Goal: Task Accomplishment & Management: Use online tool/utility

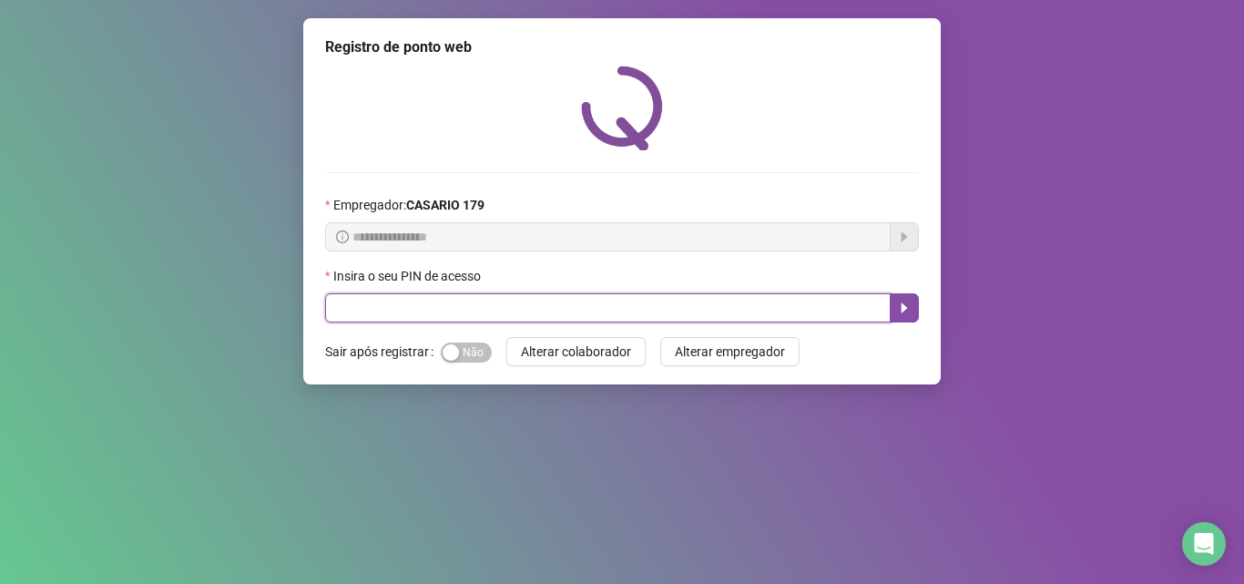
click at [345, 309] on input "text" at bounding box center [607, 307] width 565 height 29
type input "*****"
click at [903, 303] on icon "caret-right" at bounding box center [904, 307] width 15 height 15
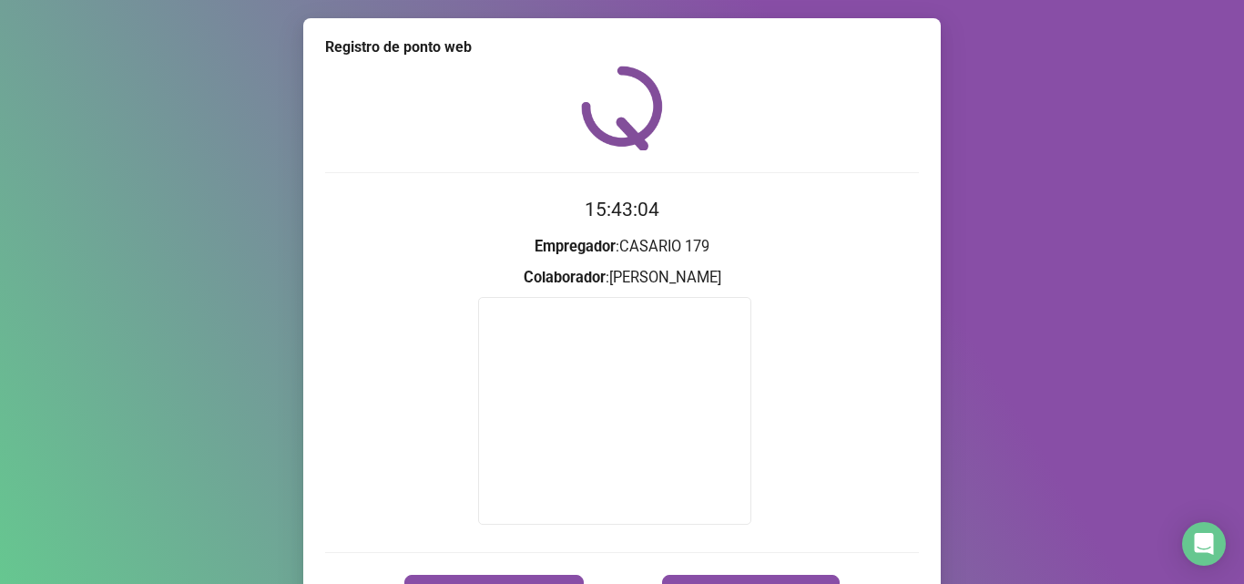
scroll to position [107, 0]
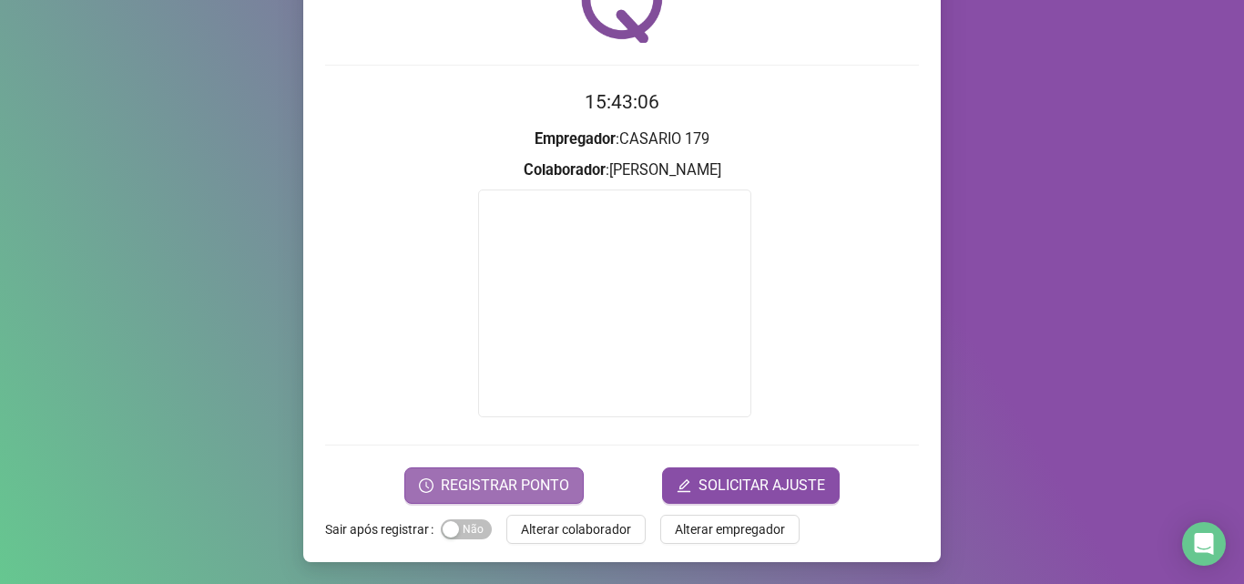
click at [523, 487] on span "REGISTRAR PONTO" at bounding box center [505, 485] width 128 height 22
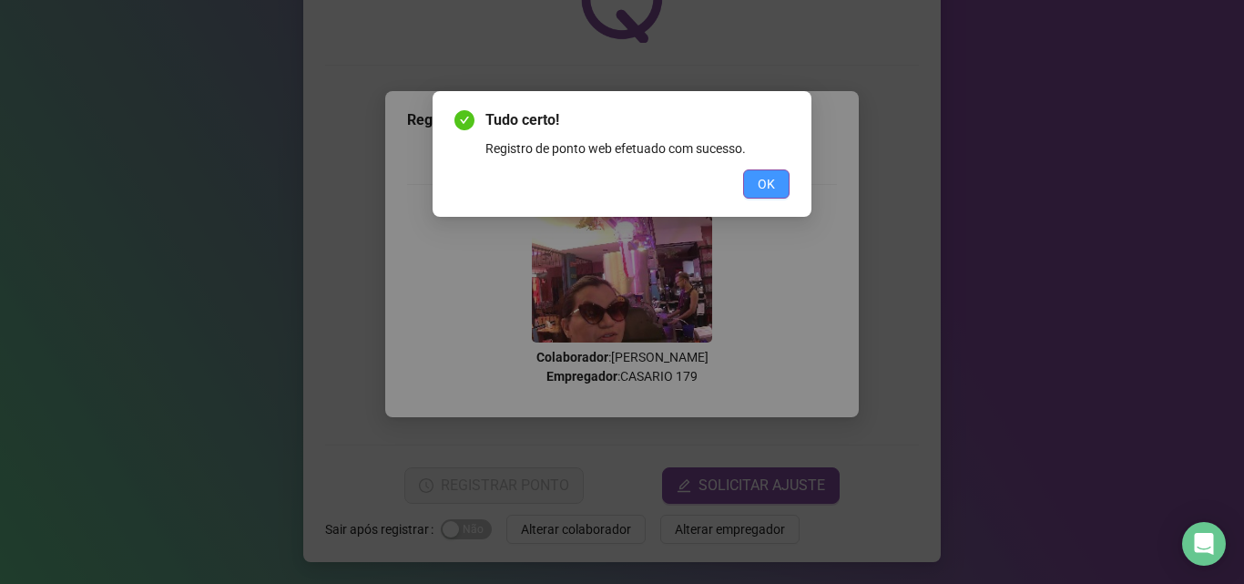
click at [762, 186] on span "OK" at bounding box center [765, 184] width 17 height 20
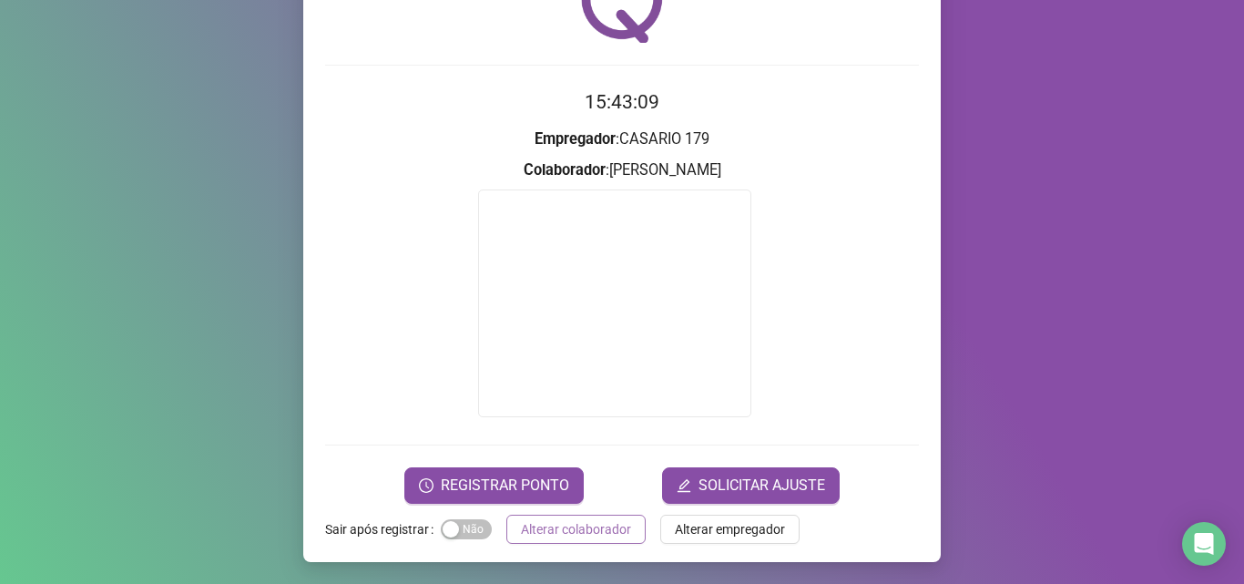
click at [603, 538] on span "Alterar colaborador" at bounding box center [576, 529] width 110 height 20
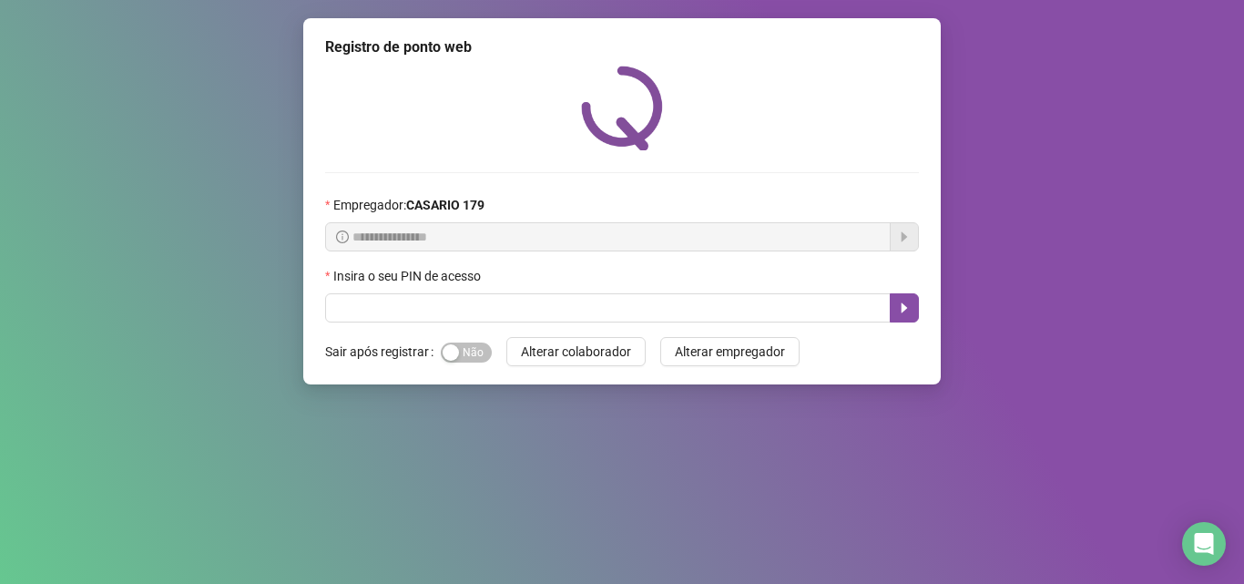
drag, startPoint x: 878, startPoint y: 111, endPoint x: 764, endPoint y: 114, distance: 113.8
click at [764, 114] on div at bounding box center [622, 108] width 594 height 85
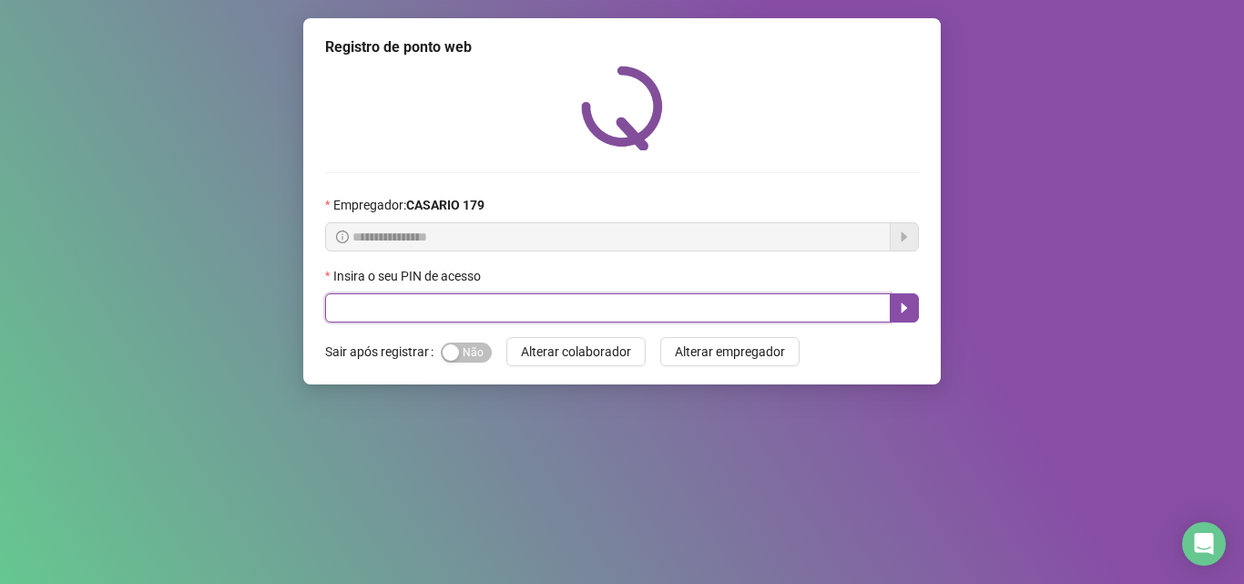
click at [401, 295] on input "text" at bounding box center [607, 307] width 565 height 29
type input "*****"
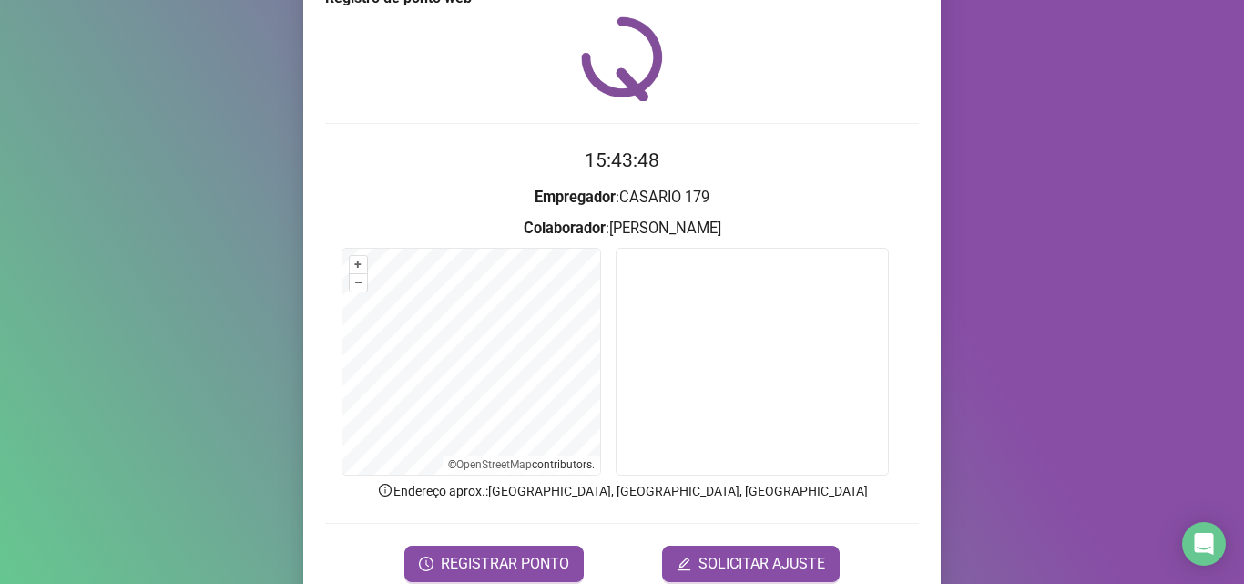
scroll to position [52, 0]
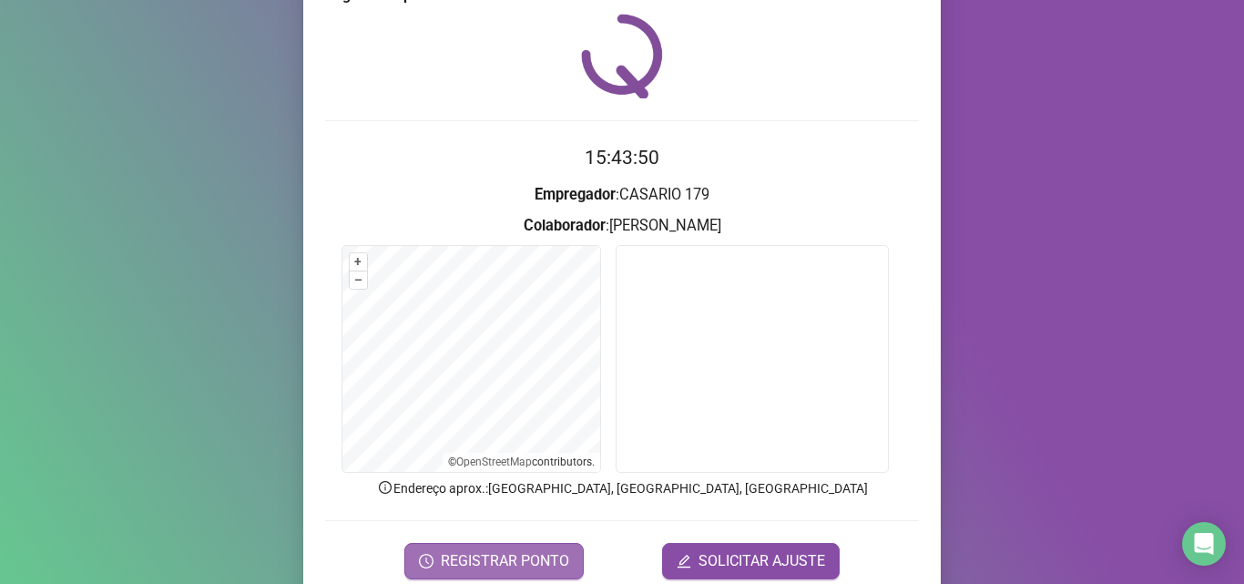
click at [481, 559] on span "REGISTRAR PONTO" at bounding box center [505, 561] width 128 height 22
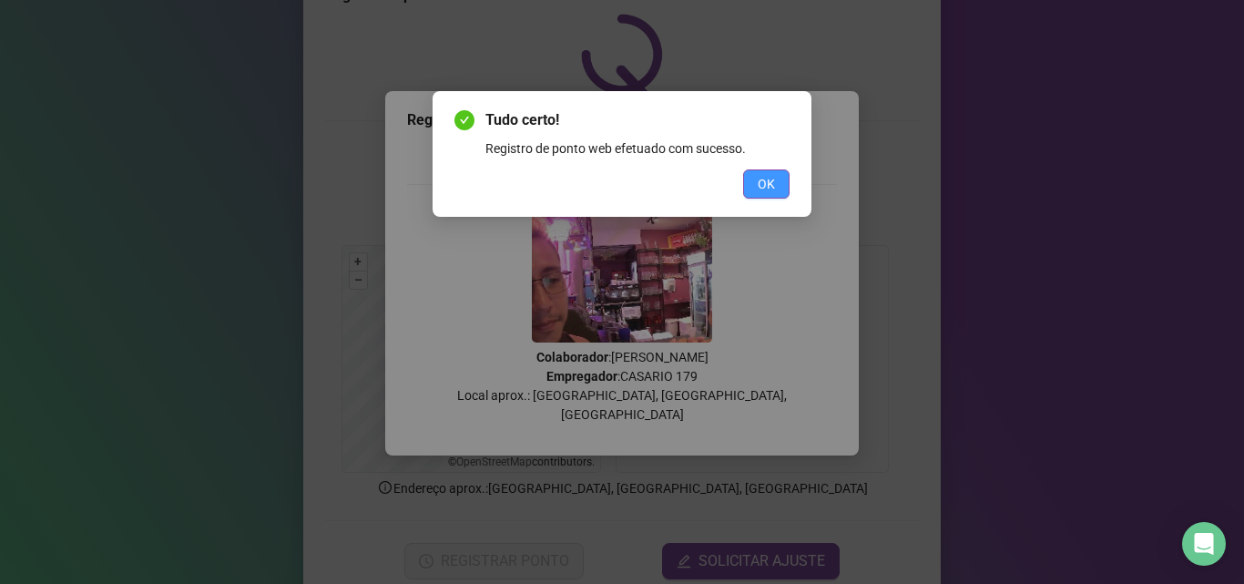
click at [752, 181] on button "OK" at bounding box center [766, 183] width 46 height 29
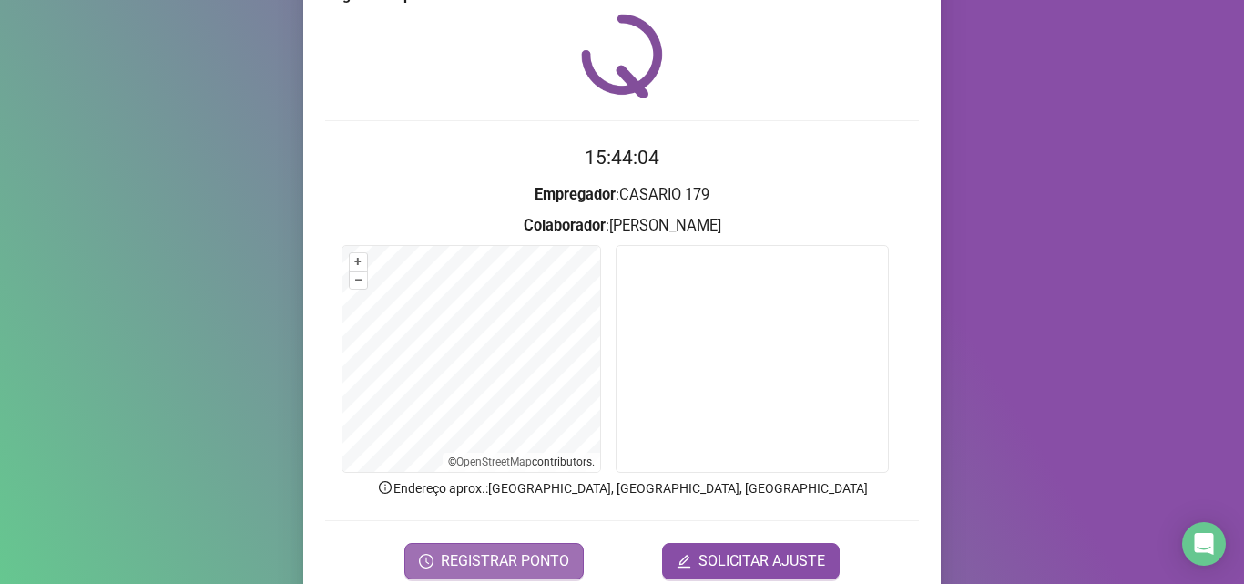
click at [544, 566] on span "REGISTRAR PONTO" at bounding box center [505, 561] width 128 height 22
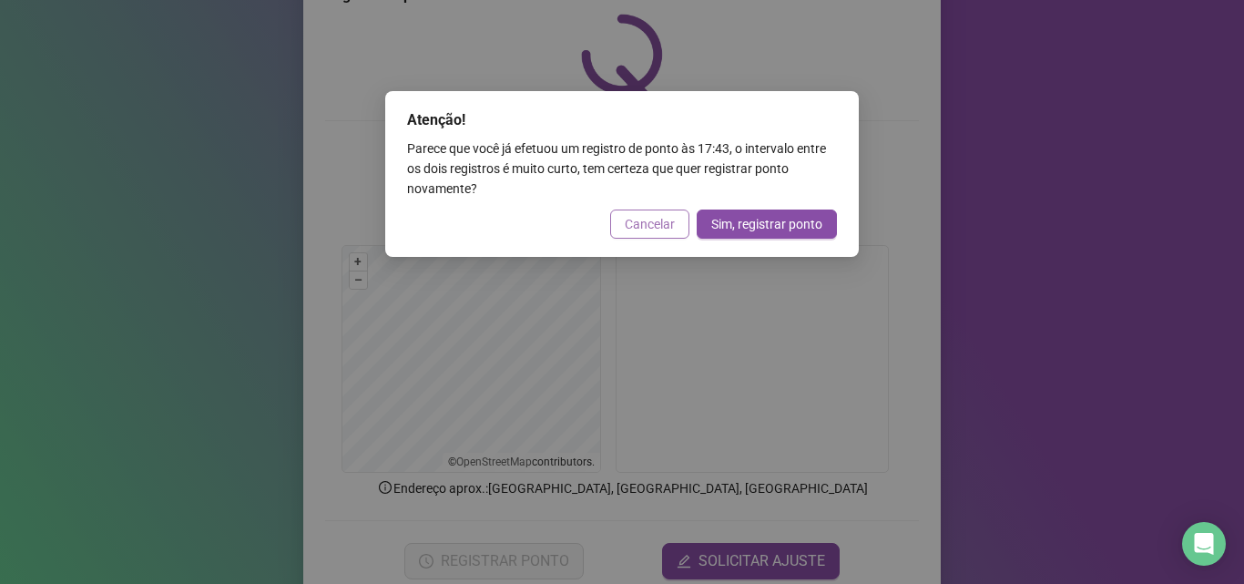
click at [659, 224] on span "Cancelar" at bounding box center [650, 224] width 50 height 20
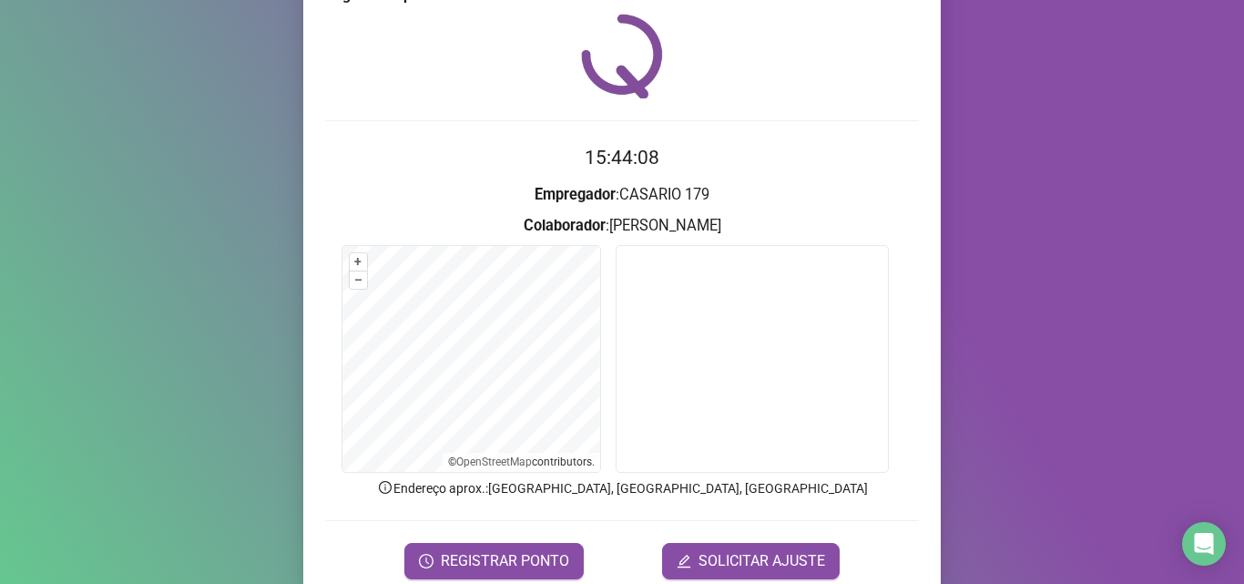
scroll to position [127, 0]
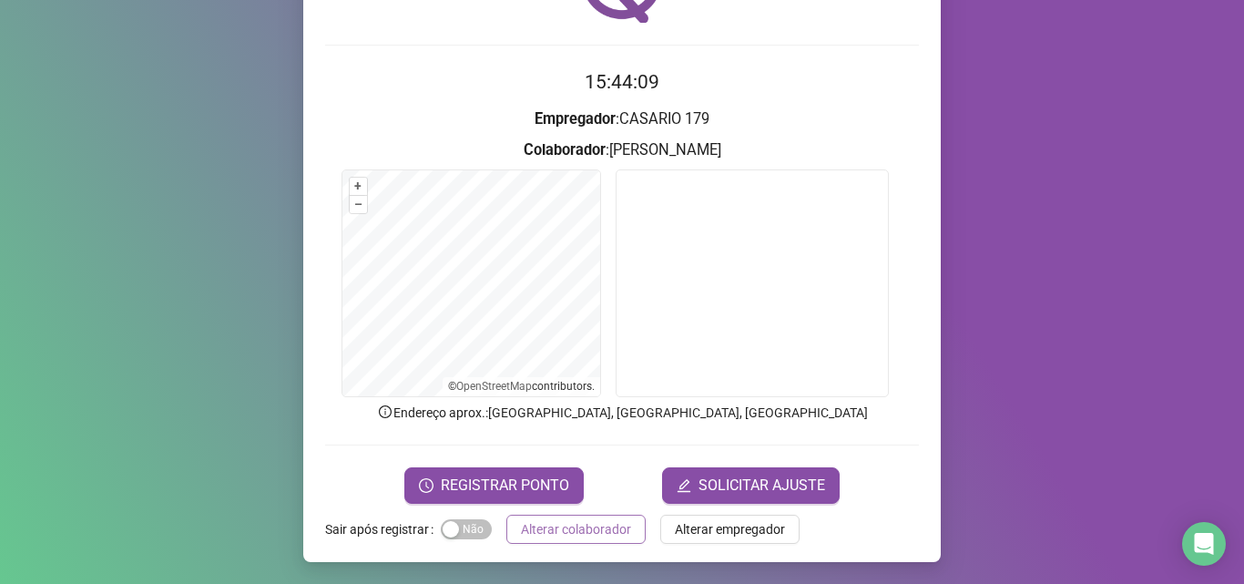
click at [601, 522] on span "Alterar colaborador" at bounding box center [576, 529] width 110 height 20
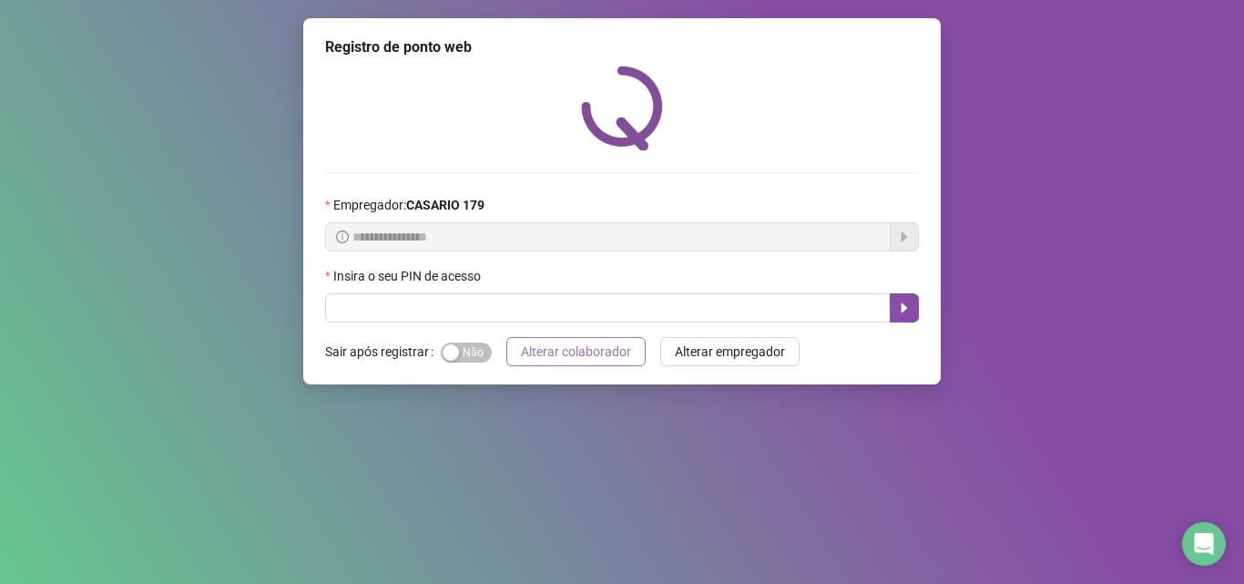
scroll to position [0, 0]
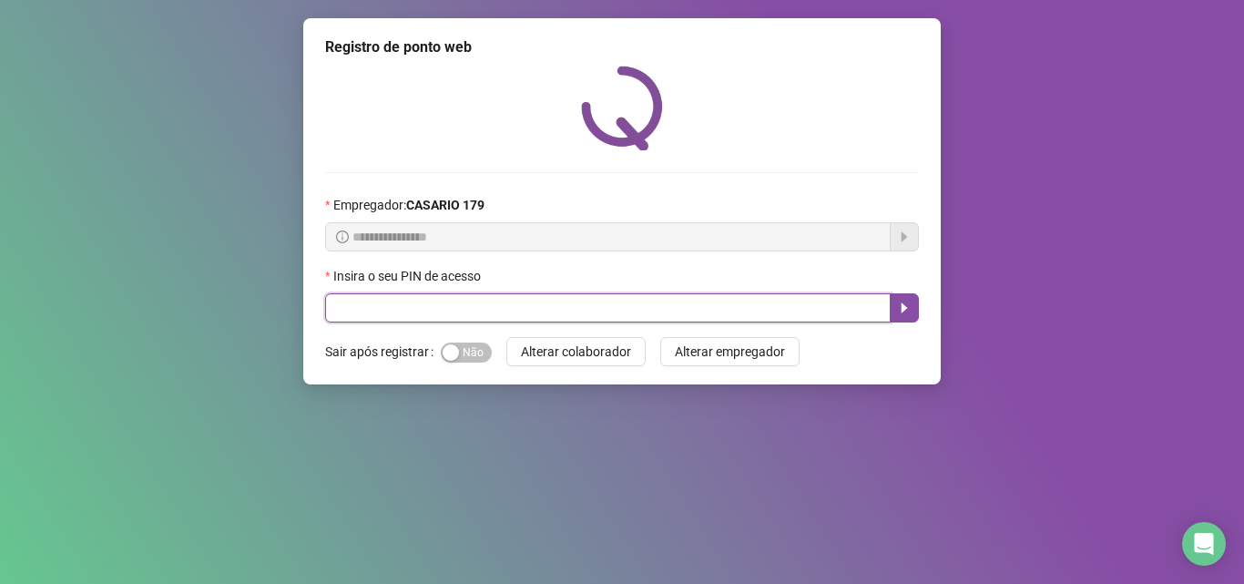
click at [664, 319] on input "text" at bounding box center [607, 307] width 565 height 29
type input "*****"
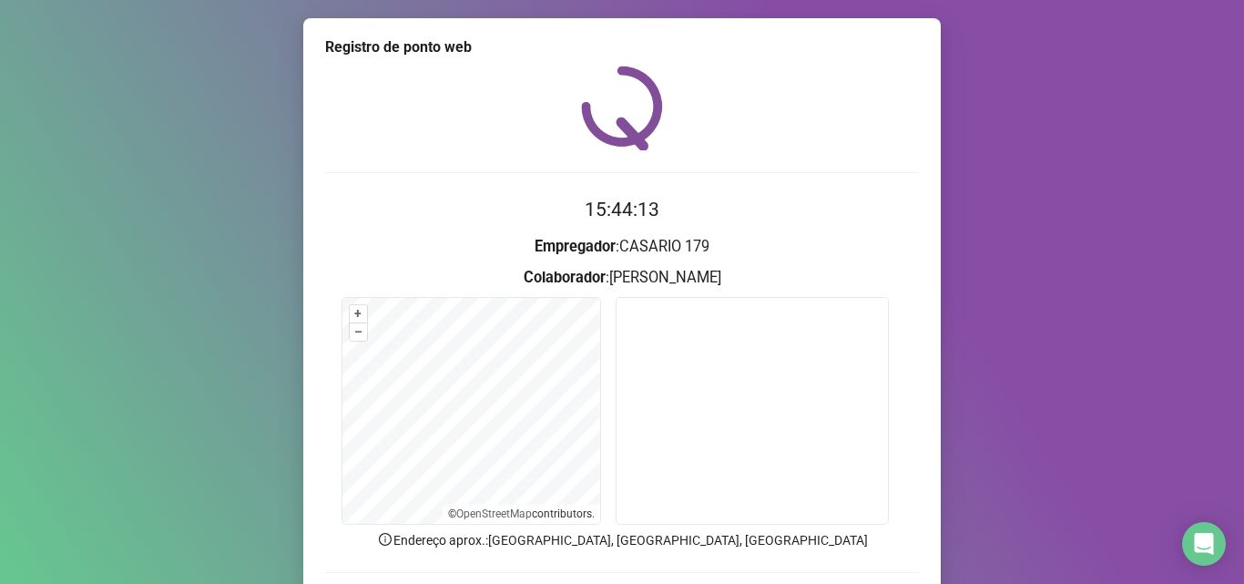
scroll to position [127, 0]
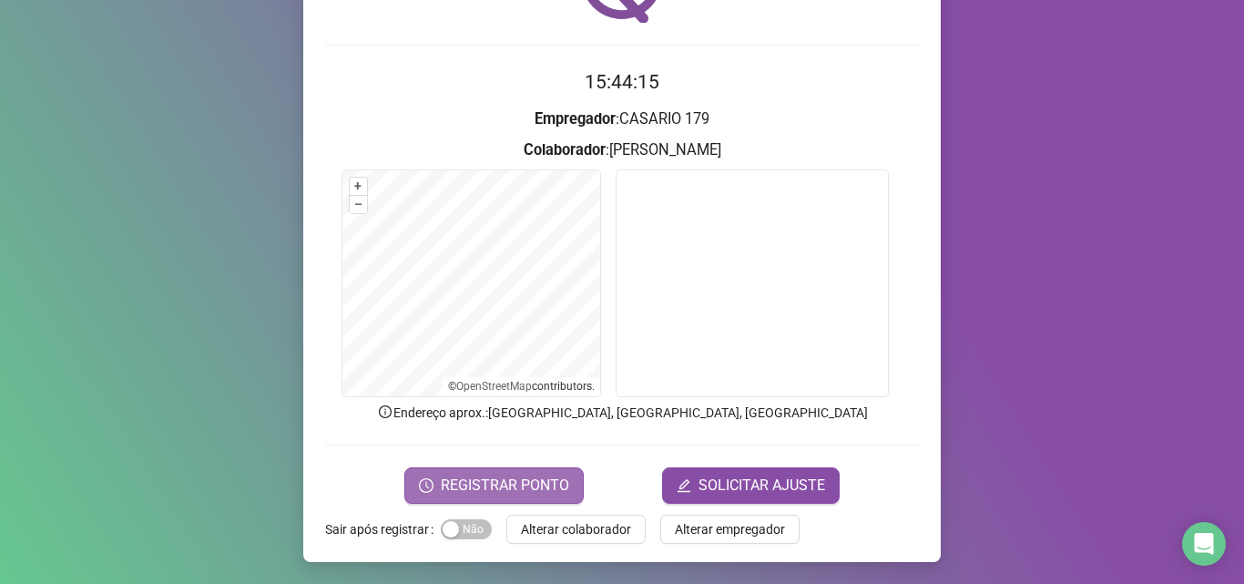
click at [502, 476] on span "REGISTRAR PONTO" at bounding box center [505, 485] width 128 height 22
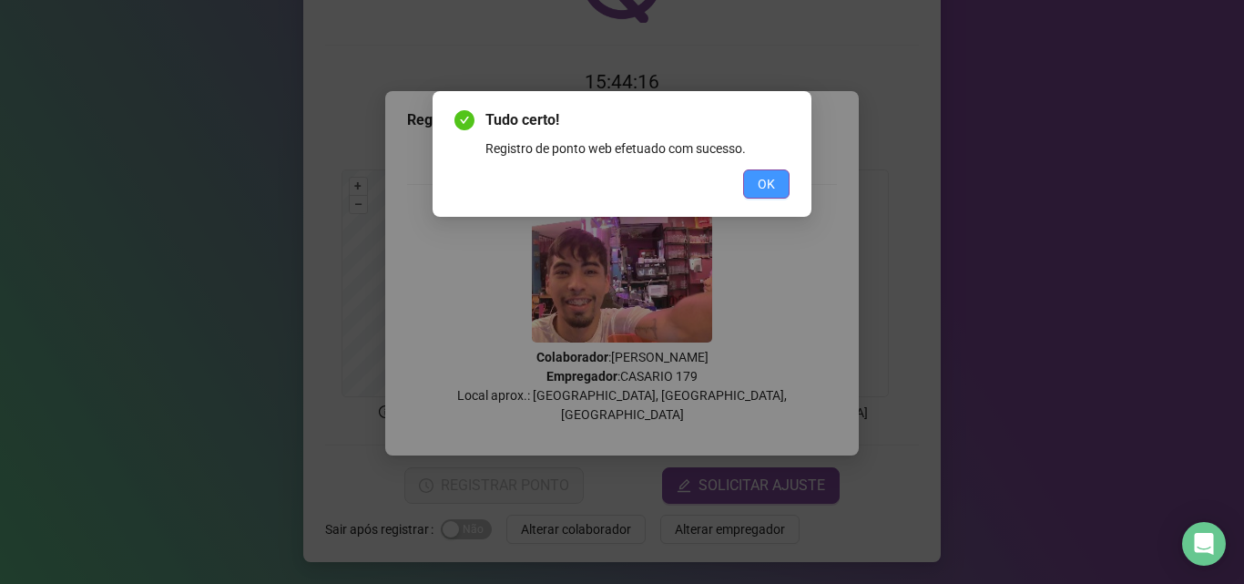
click at [754, 180] on button "OK" at bounding box center [766, 183] width 46 height 29
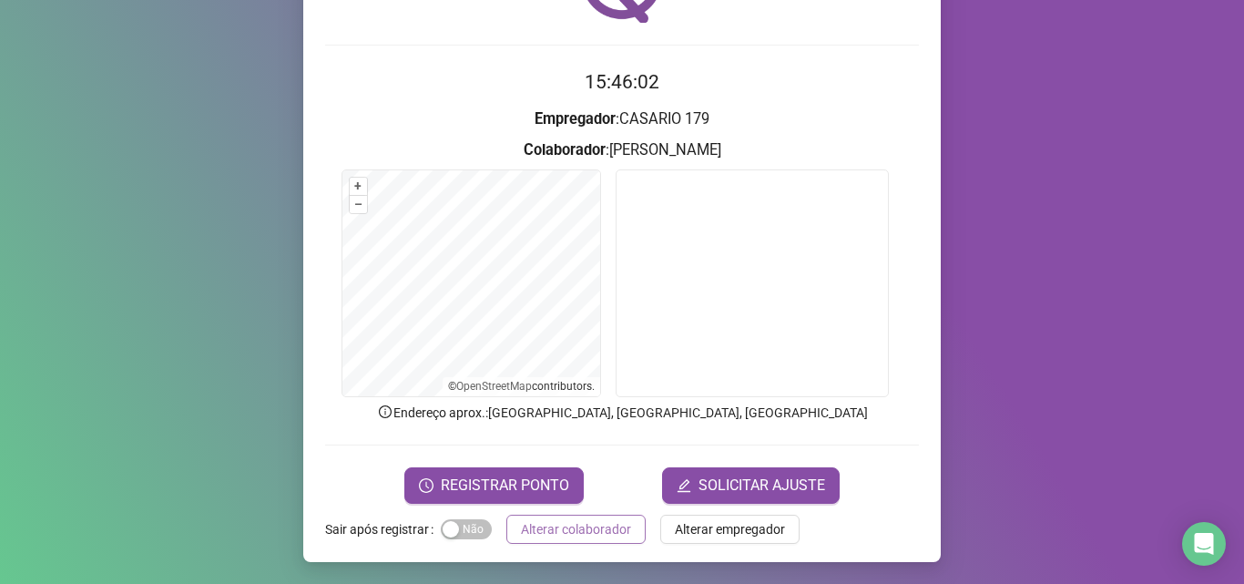
click at [567, 535] on span "Alterar colaborador" at bounding box center [576, 529] width 110 height 20
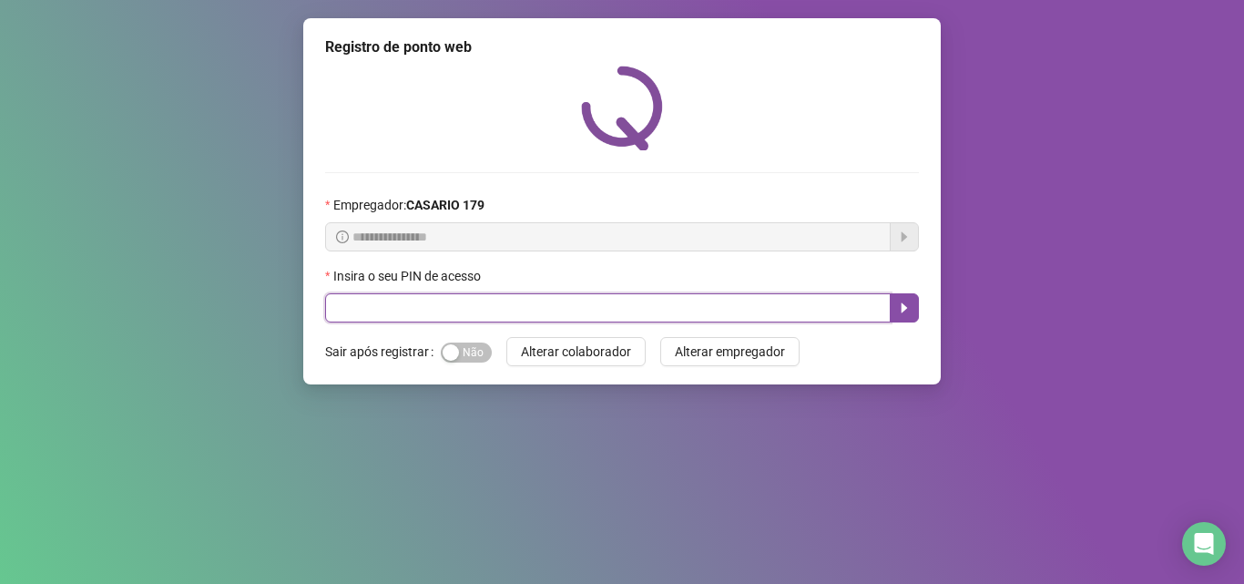
click at [381, 315] on input "text" at bounding box center [607, 307] width 565 height 29
type input "*****"
click at [904, 314] on icon "caret-right" at bounding box center [904, 307] width 15 height 15
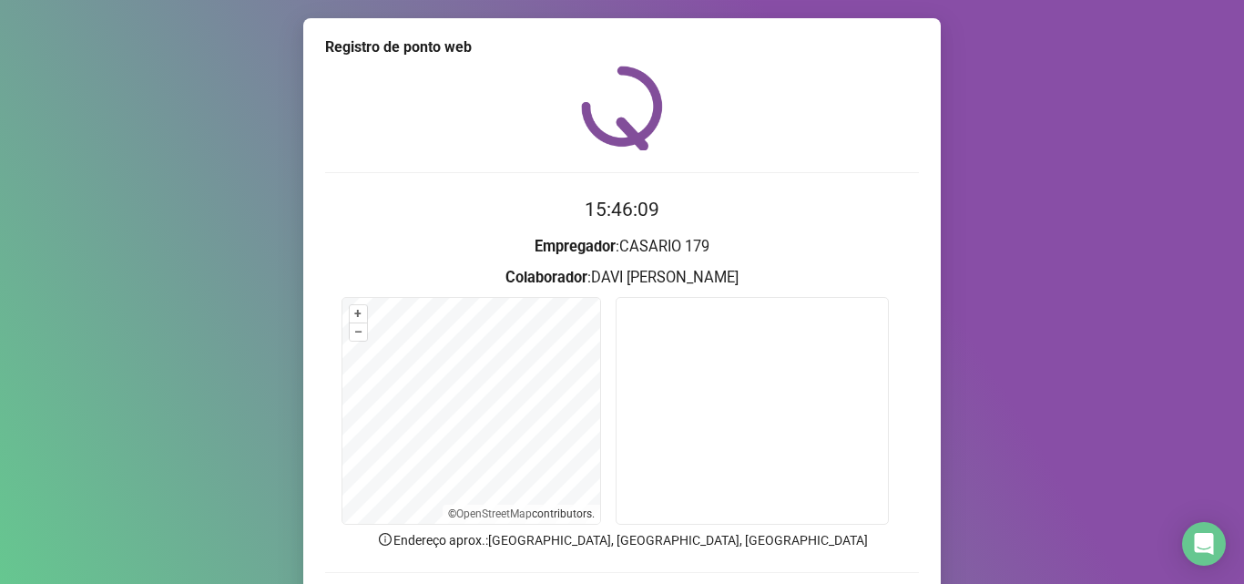
scroll to position [91, 0]
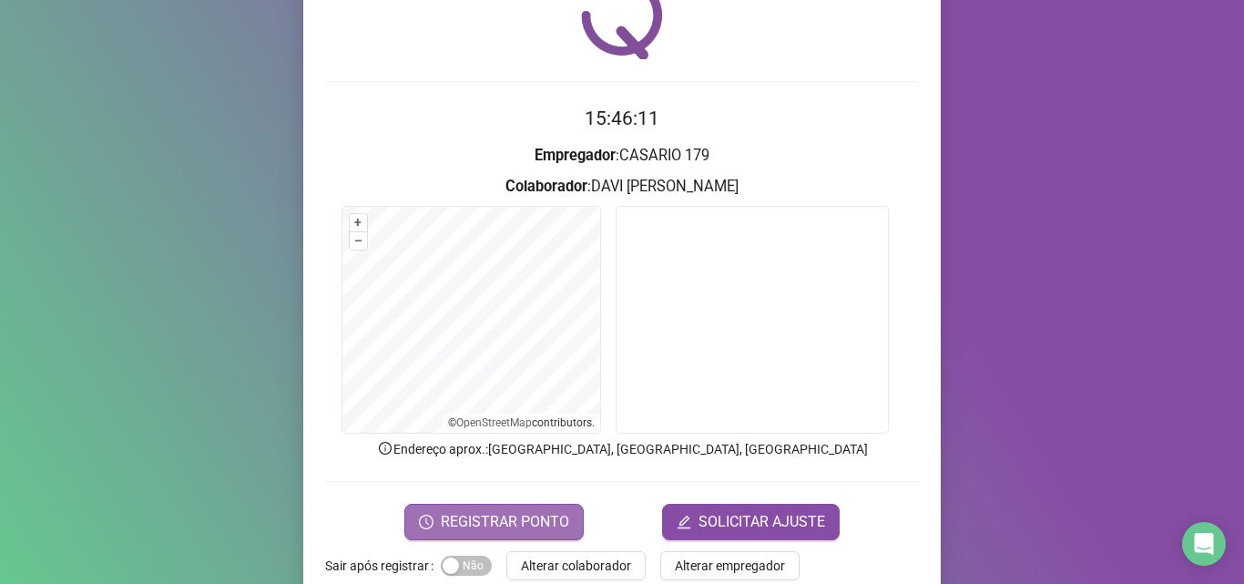
click at [479, 504] on button "REGISTRAR PONTO" at bounding box center [493, 521] width 179 height 36
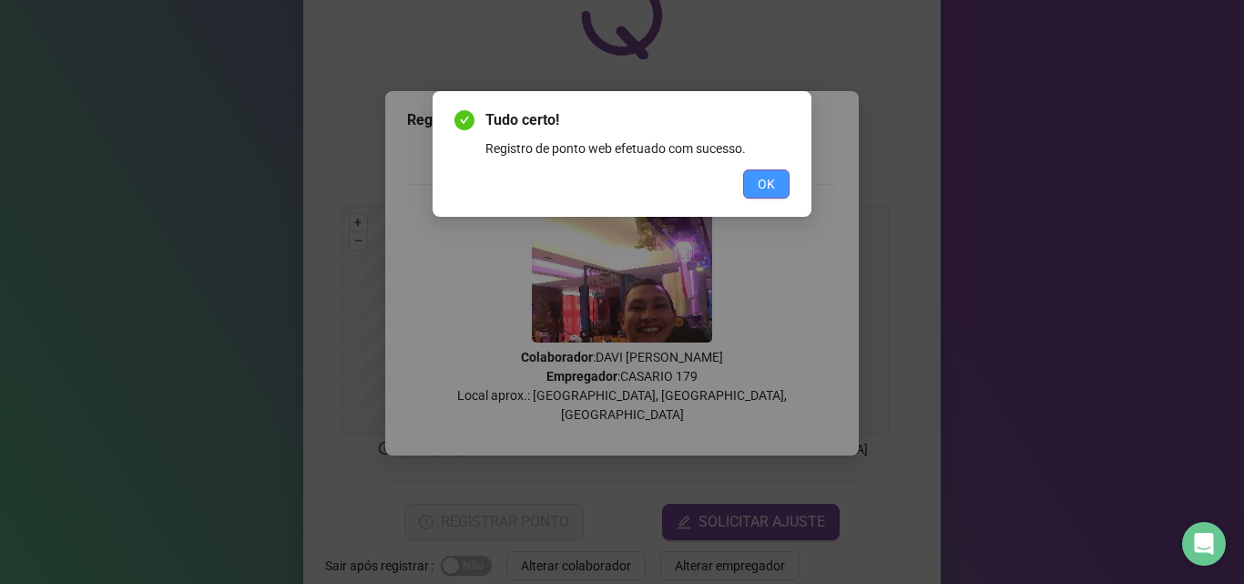
click at [770, 188] on span "OK" at bounding box center [765, 184] width 17 height 20
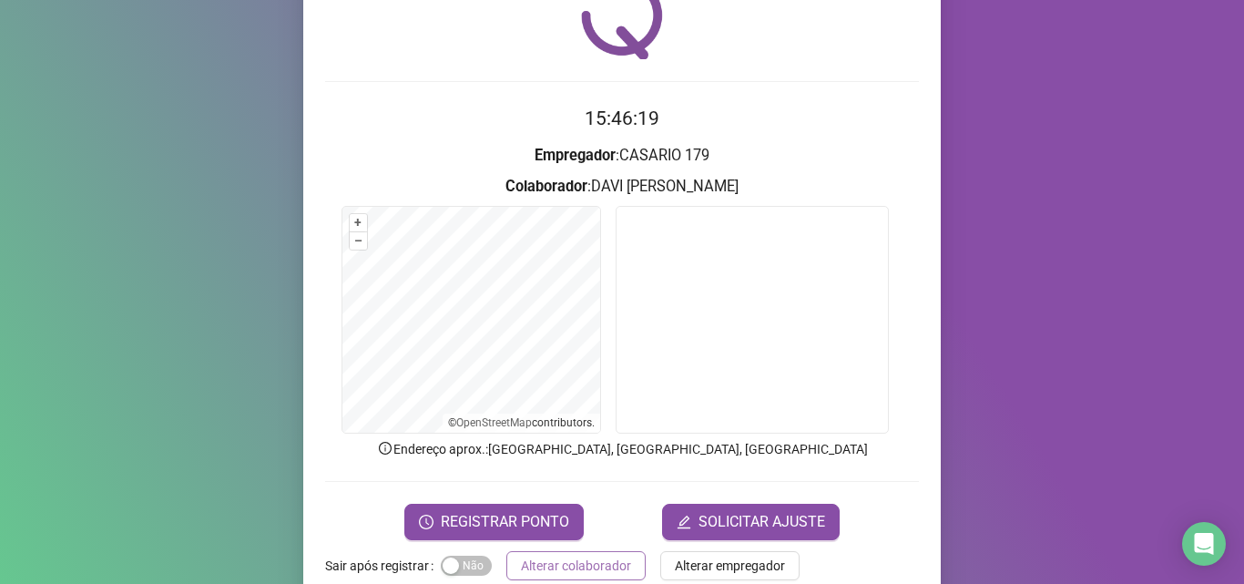
click at [593, 561] on span "Alterar colaborador" at bounding box center [576, 565] width 110 height 20
